Goal: Task Accomplishment & Management: Complete application form

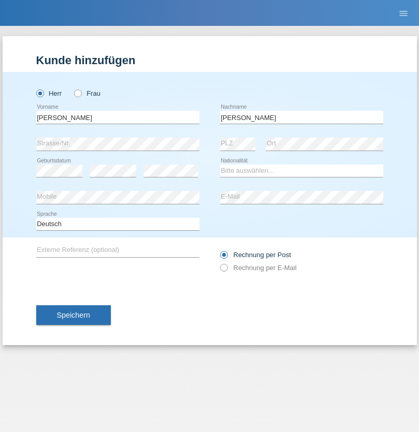
type input "Daniele"
select select "IT"
select select "C"
select select "31"
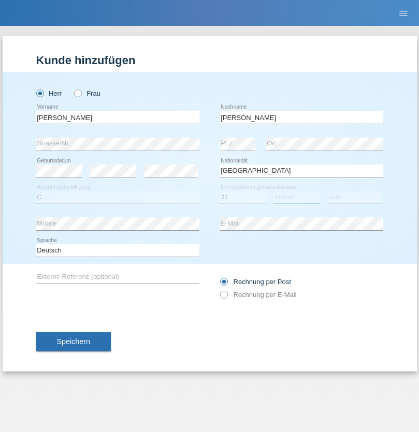
select select "05"
select select "2021"
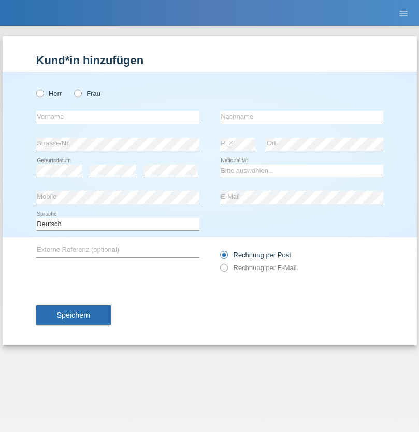
radio input "true"
click at [118, 117] on input "text" at bounding box center [117, 117] width 163 height 13
type input "[DATE]"
click at [301, 117] on input "text" at bounding box center [301, 117] width 163 height 13
type input "Alessio"
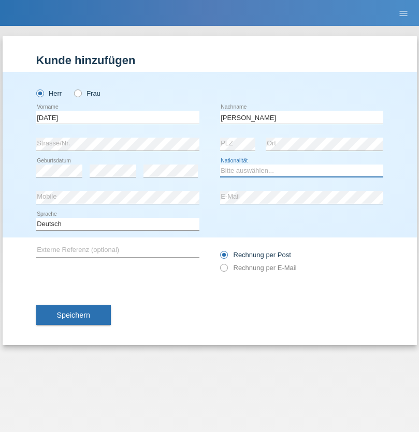
select select "IT"
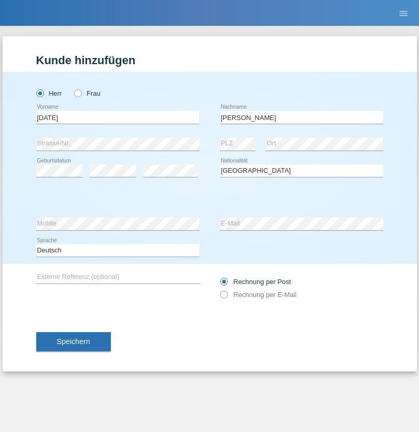
select select "C"
select select "01"
select select "05"
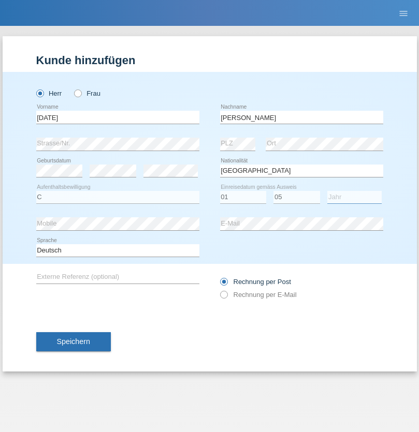
select select "2021"
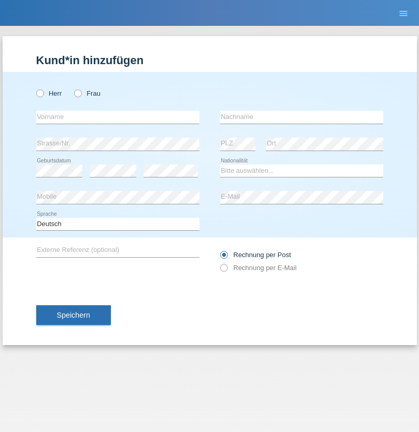
radio input "true"
click at [118, 117] on input "text" at bounding box center [117, 117] width 163 height 13
type input "Claudiu Marian"
click at [301, 117] on input "text" at bounding box center [301, 117] width 163 height 13
type input "Cislariu"
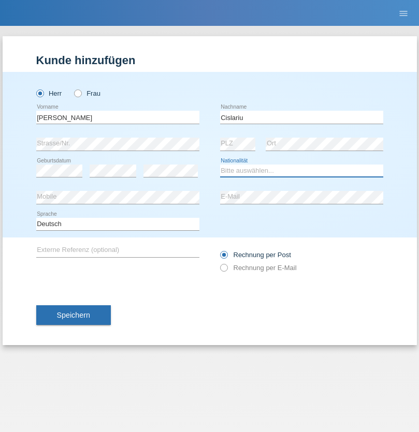
select select "CH"
radio input "true"
select select "CH"
radio input "true"
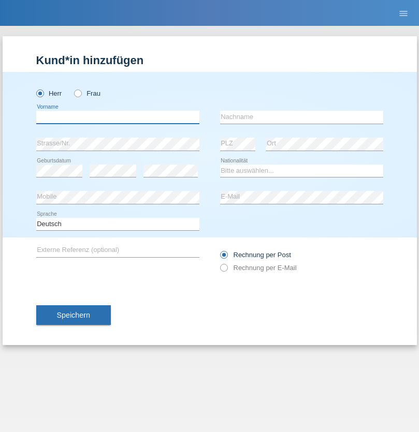
click at [118, 117] on input "text" at bounding box center [117, 117] width 163 height 13
type input "Zsolt"
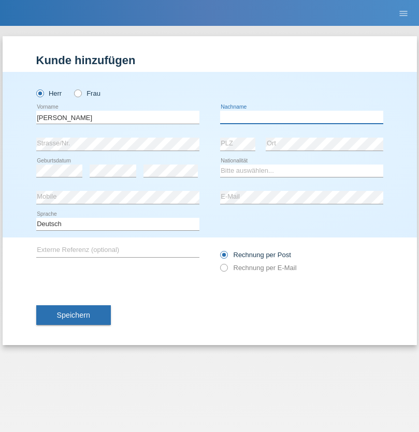
click at [301, 117] on input "text" at bounding box center [301, 117] width 163 height 13
type input "Kappelmayer"
select select "MG"
select select "C"
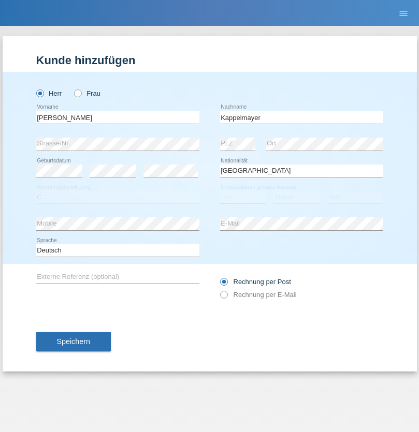
select select "30"
select select "08"
select select "2021"
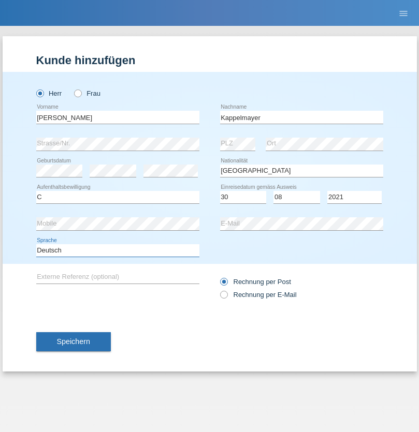
select select "en"
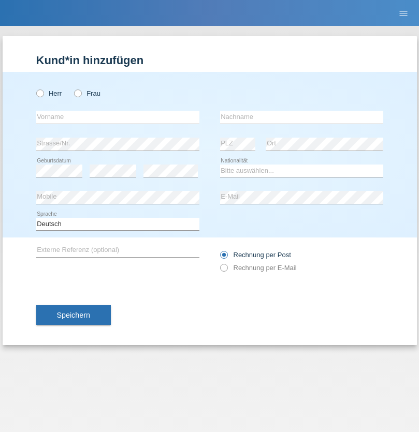
radio input "true"
click at [118, 117] on input "text" at bounding box center [117, 117] width 163 height 13
type input "firat"
click at [301, 117] on input "text" at bounding box center [301, 117] width 163 height 13
type input "kara"
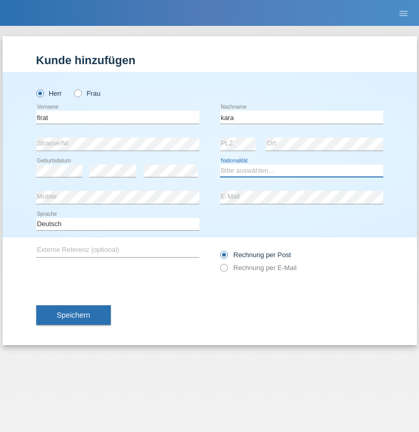
select select "CH"
radio input "true"
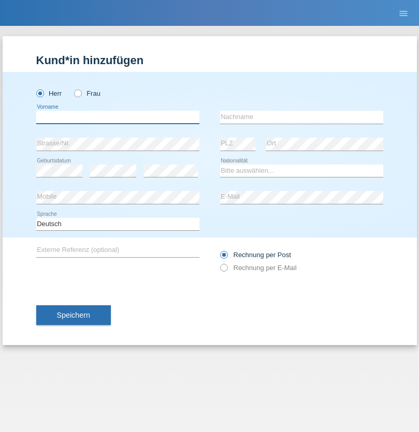
click at [118, 117] on input "text" at bounding box center [117, 117] width 163 height 13
type input "[PERSON_NAME]"
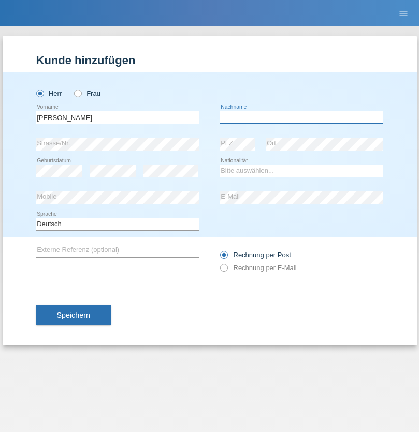
click at [301, 117] on input "text" at bounding box center [301, 117] width 163 height 13
type input "Panda nzinga"
select select "MN"
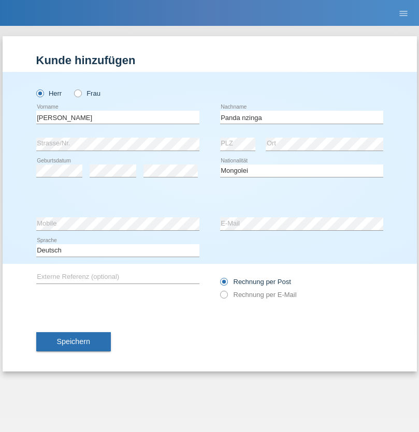
select select "C"
select select "28"
select select "11"
select select "2001"
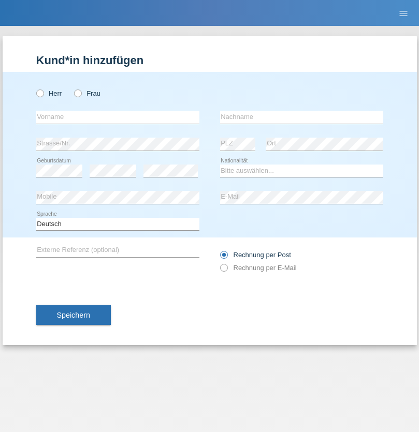
radio input "true"
select select "HU"
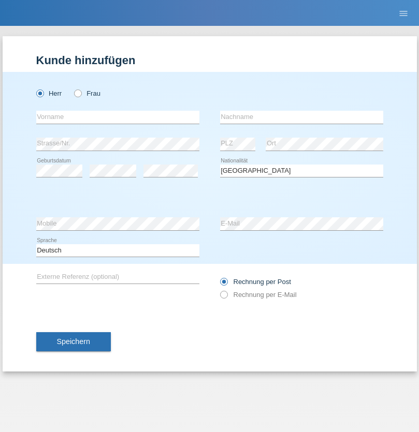
select select "C"
select select "30"
select select "10"
select select "2021"
